Goal: Information Seeking & Learning: Learn about a topic

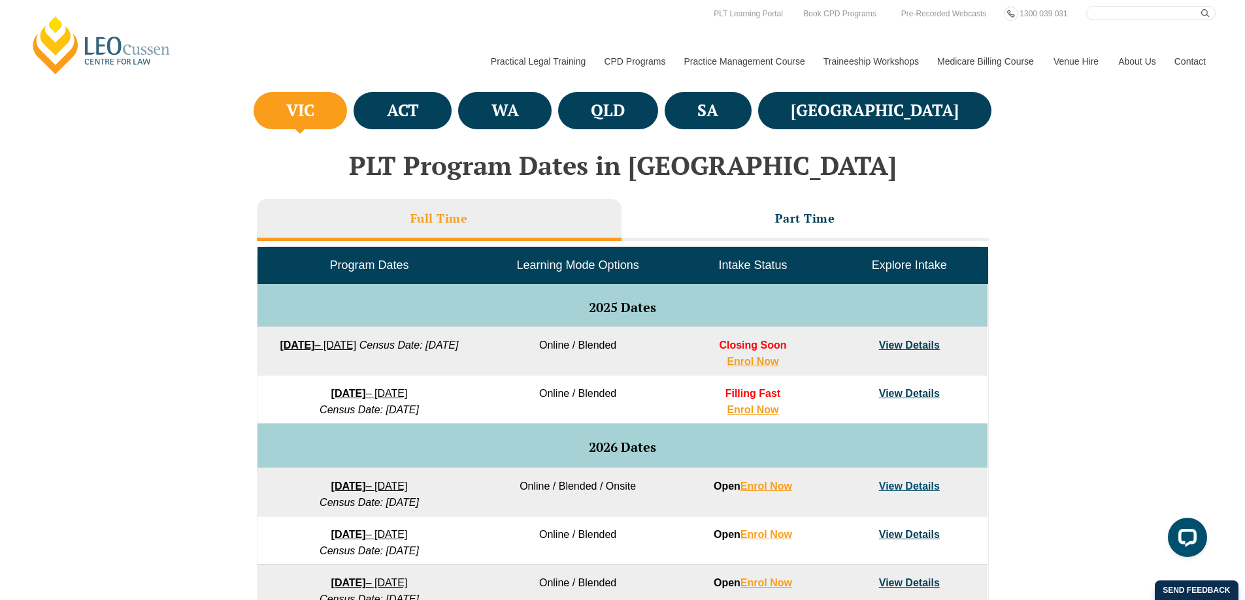
click at [429, 219] on h3 "Full Time" at bounding box center [438, 218] width 57 height 15
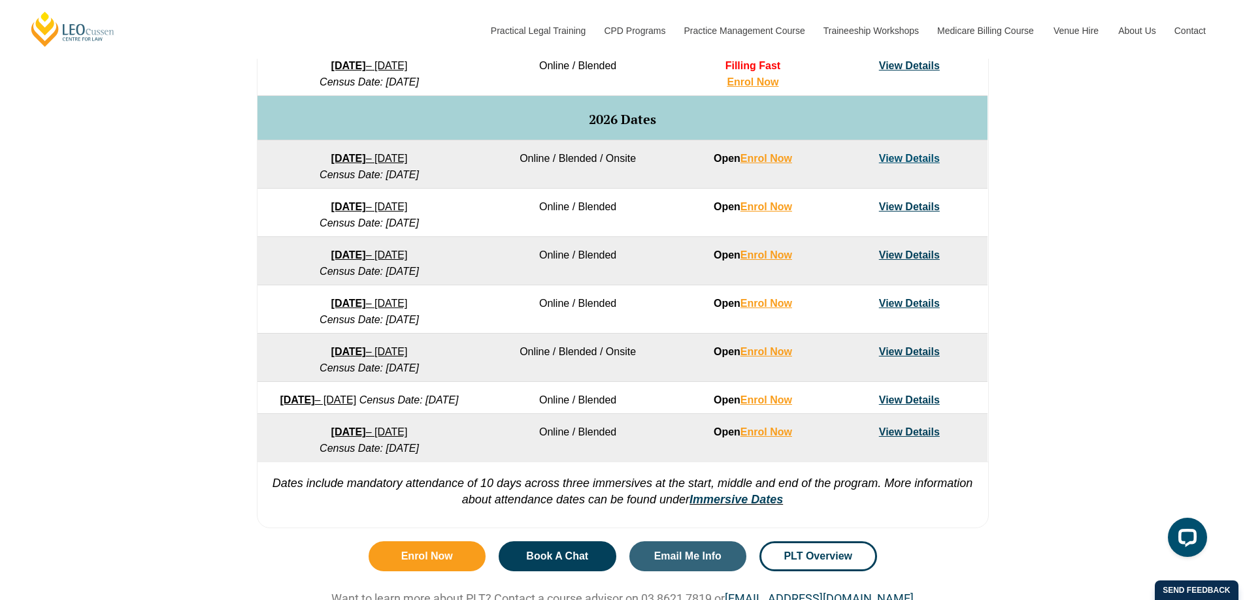
scroll to position [784, 0]
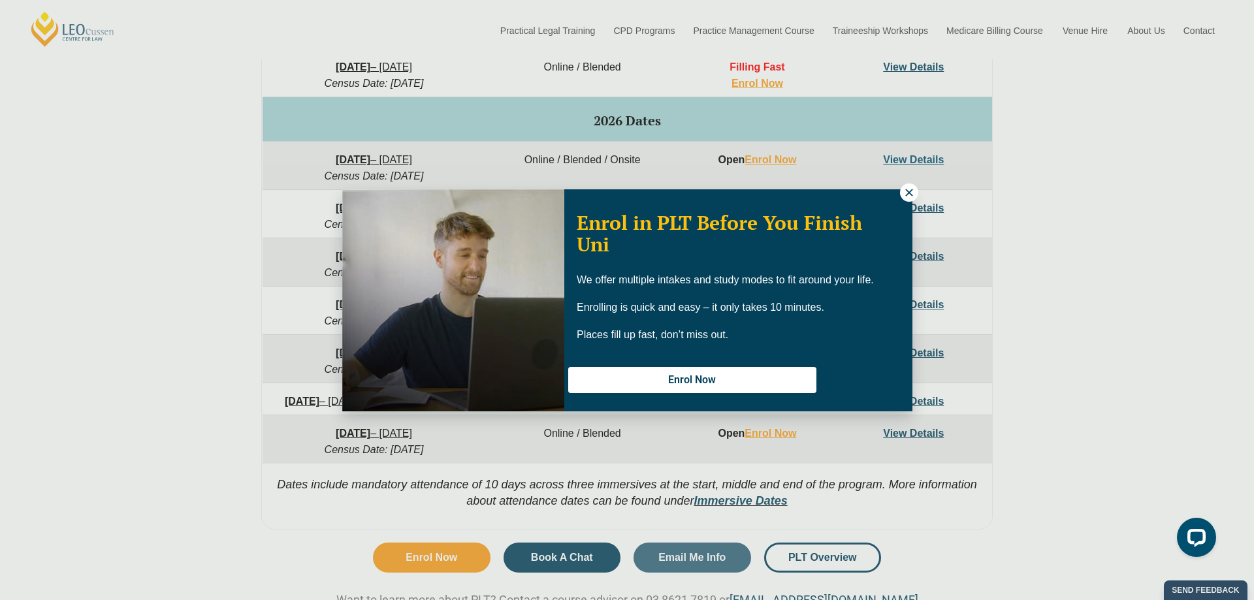
click at [907, 191] on icon at bounding box center [909, 193] width 12 height 12
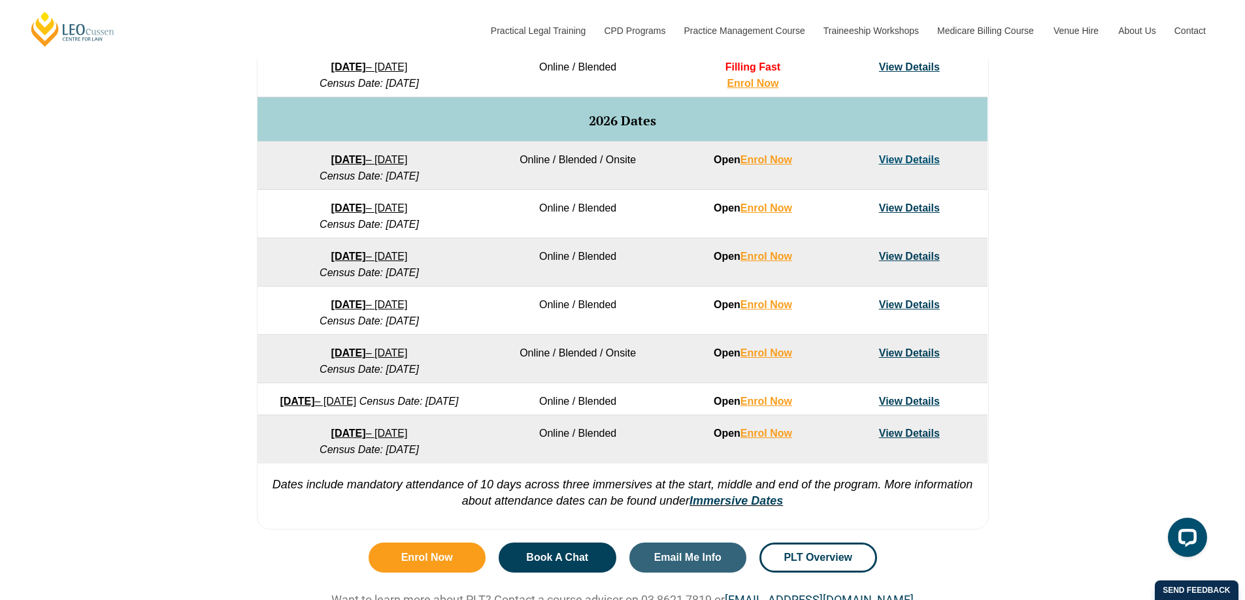
click at [903, 155] on link "View Details" at bounding box center [909, 159] width 61 height 11
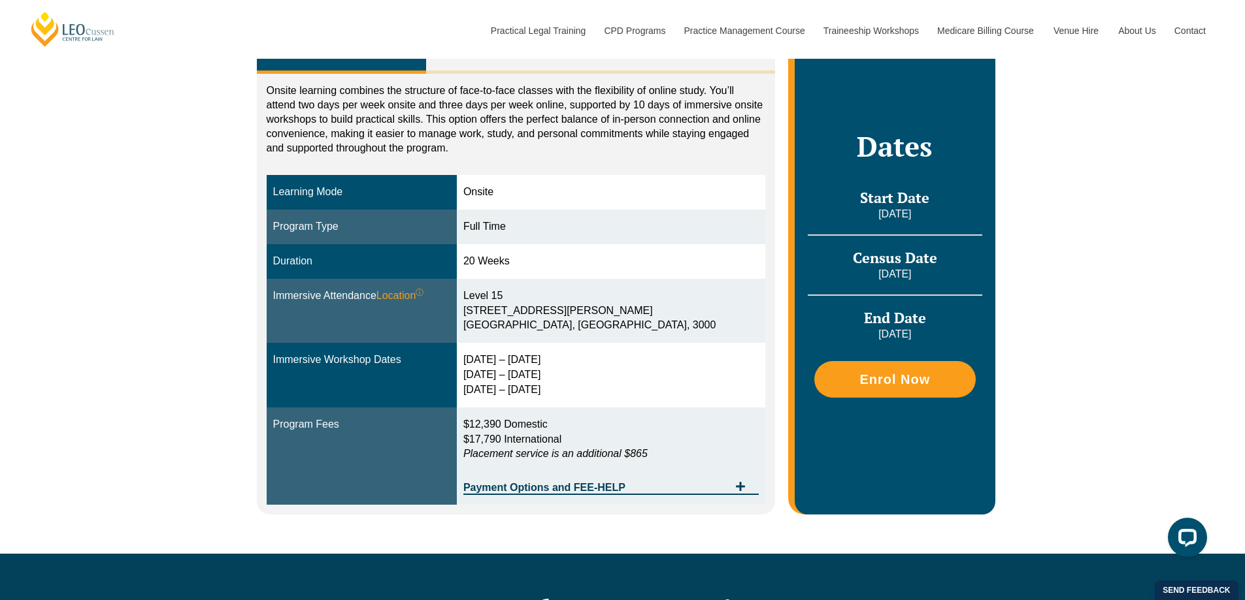
scroll to position [196, 0]
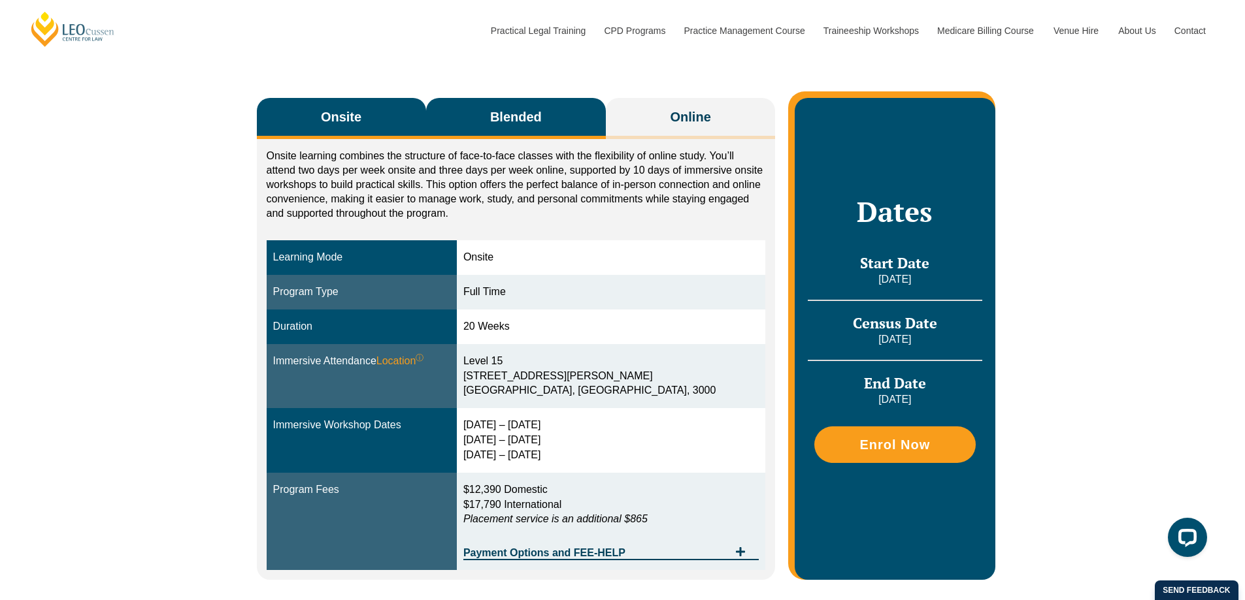
click at [530, 113] on span "Blended" at bounding box center [516, 117] width 52 height 18
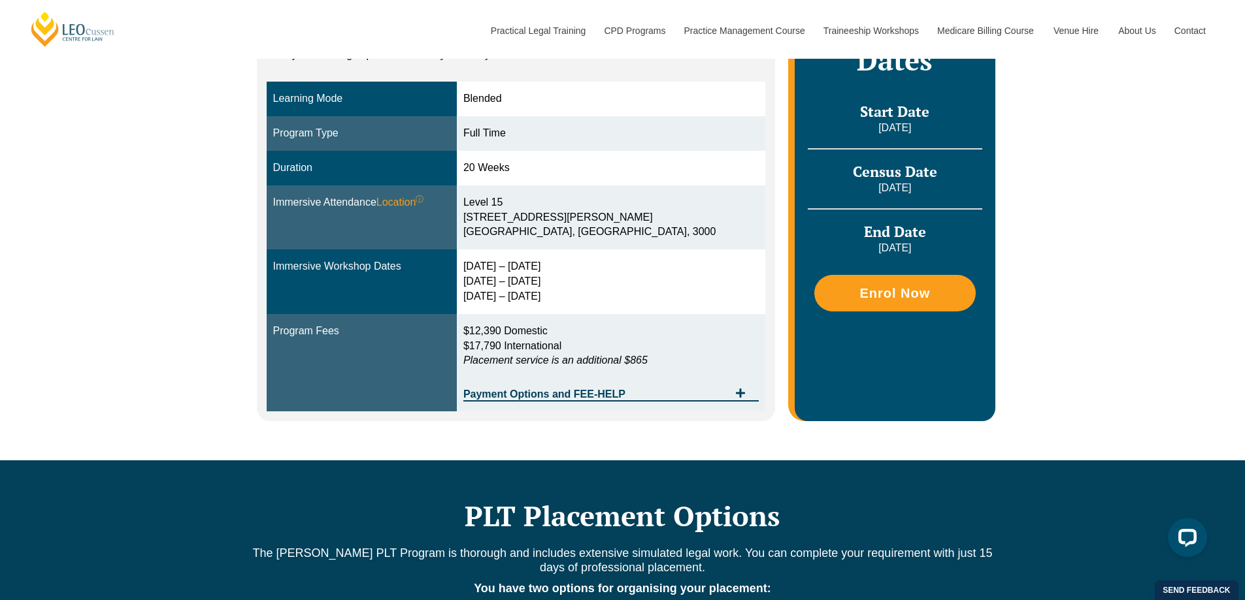
scroll to position [523, 0]
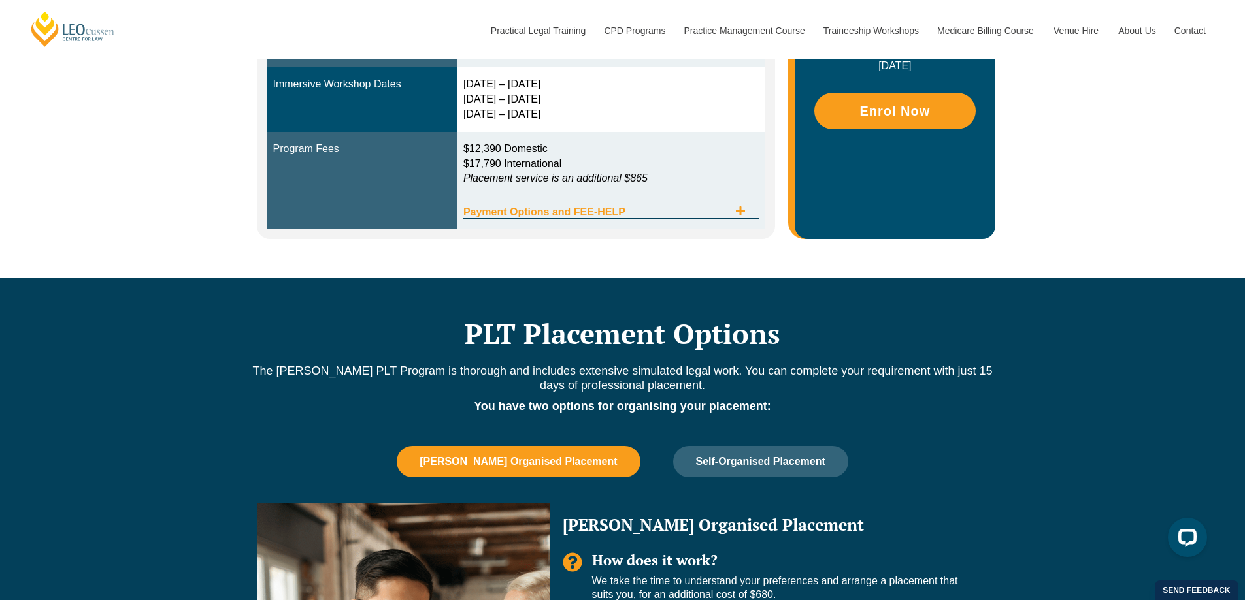
click at [741, 218] on span "Tabs. Open items with Enter or Space, close with Escape and navigate using the …" at bounding box center [740, 212] width 24 height 12
